Goal: Transaction & Acquisition: Subscribe to service/newsletter

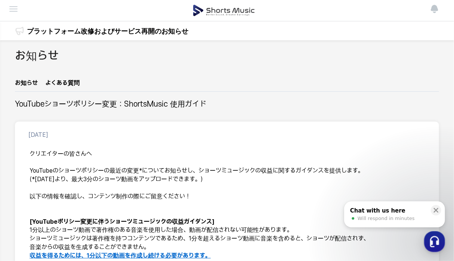
click at [194, 10] on img at bounding box center [224, 10] width 62 height 21
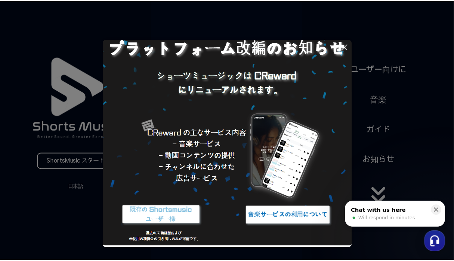
scroll to position [44, 0]
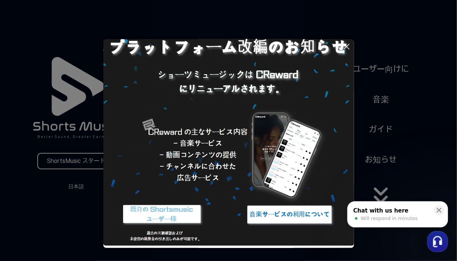
click at [349, 44] on icon at bounding box center [346, 46] width 5 height 5
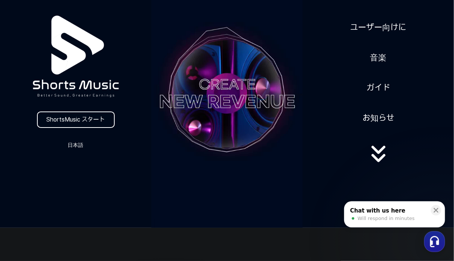
scroll to position [75, 0]
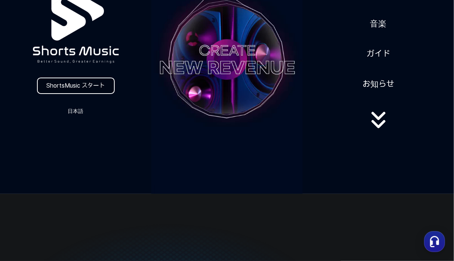
click at [82, 85] on link "ShortsMusic スタート" at bounding box center [76, 86] width 78 height 16
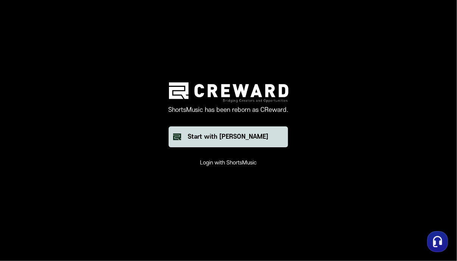
click at [197, 138] on button "Start with [PERSON_NAME]" at bounding box center [228, 137] width 119 height 21
